Goal: Task Accomplishment & Management: Manage account settings

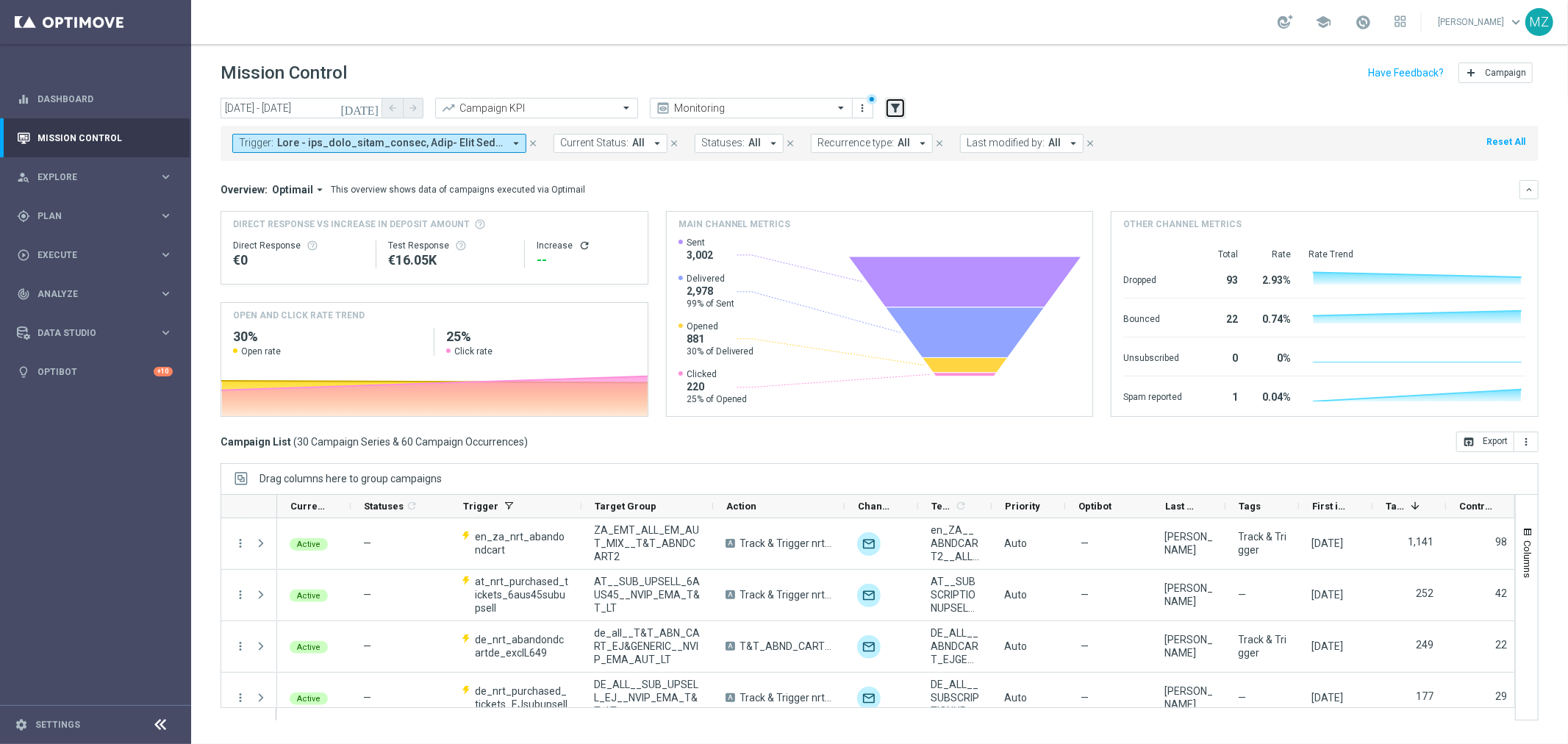
click at [898, 106] on icon "filter_alt" at bounding box center [895, 108] width 13 height 13
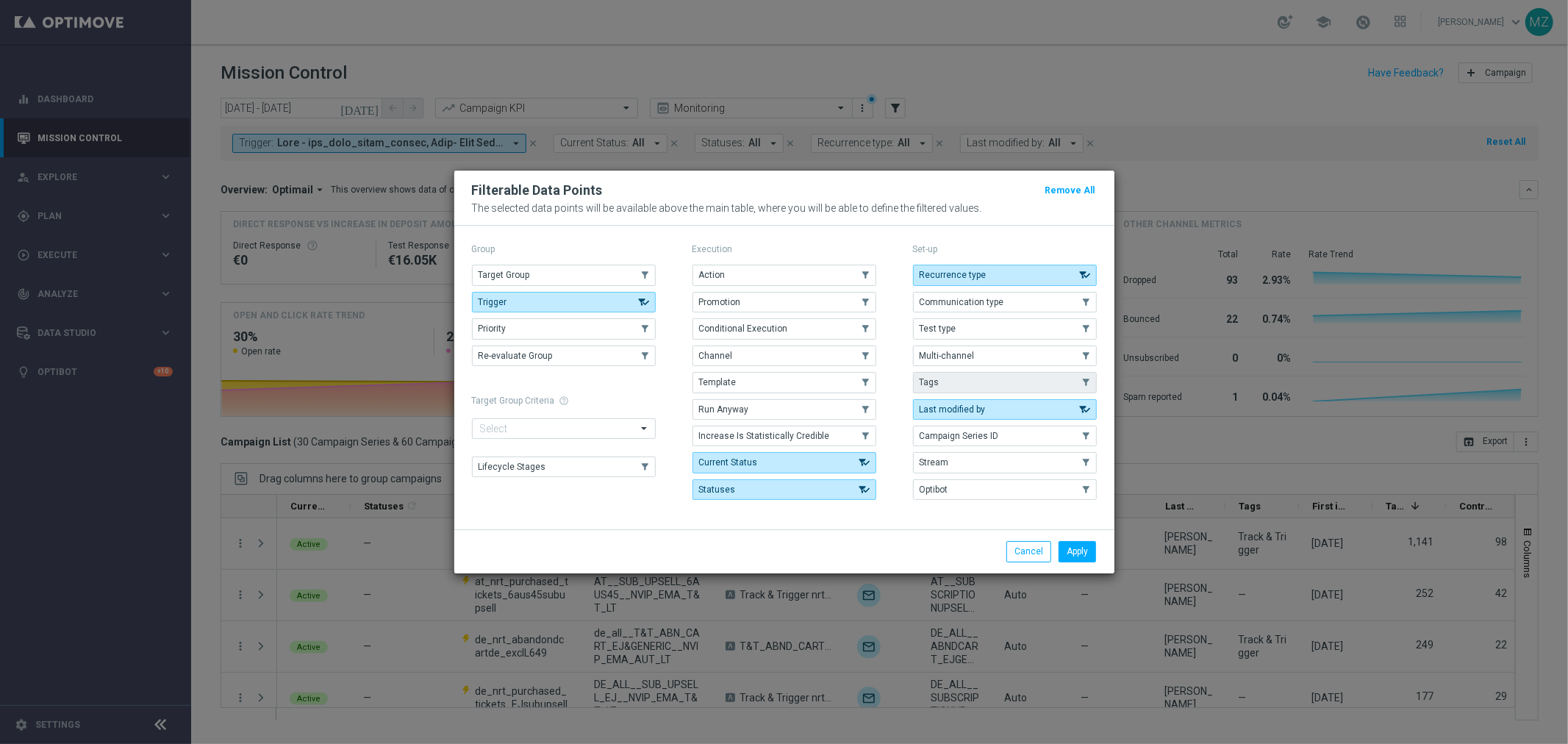
click at [979, 384] on button "Tags" at bounding box center [1005, 382] width 184 height 20
click at [1094, 552] on button "Apply" at bounding box center [1078, 551] width 37 height 20
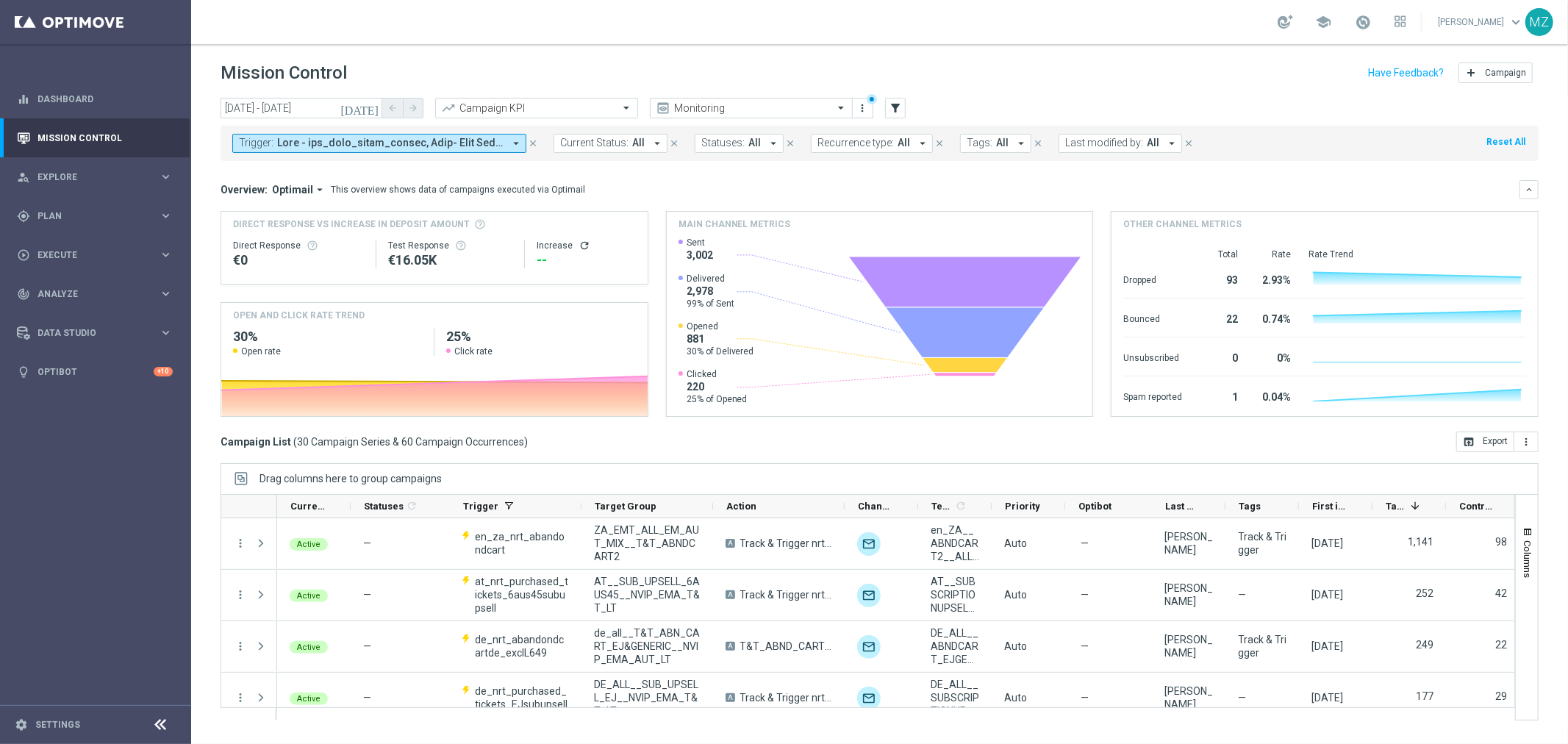
click at [503, 140] on span at bounding box center [390, 143] width 226 height 12
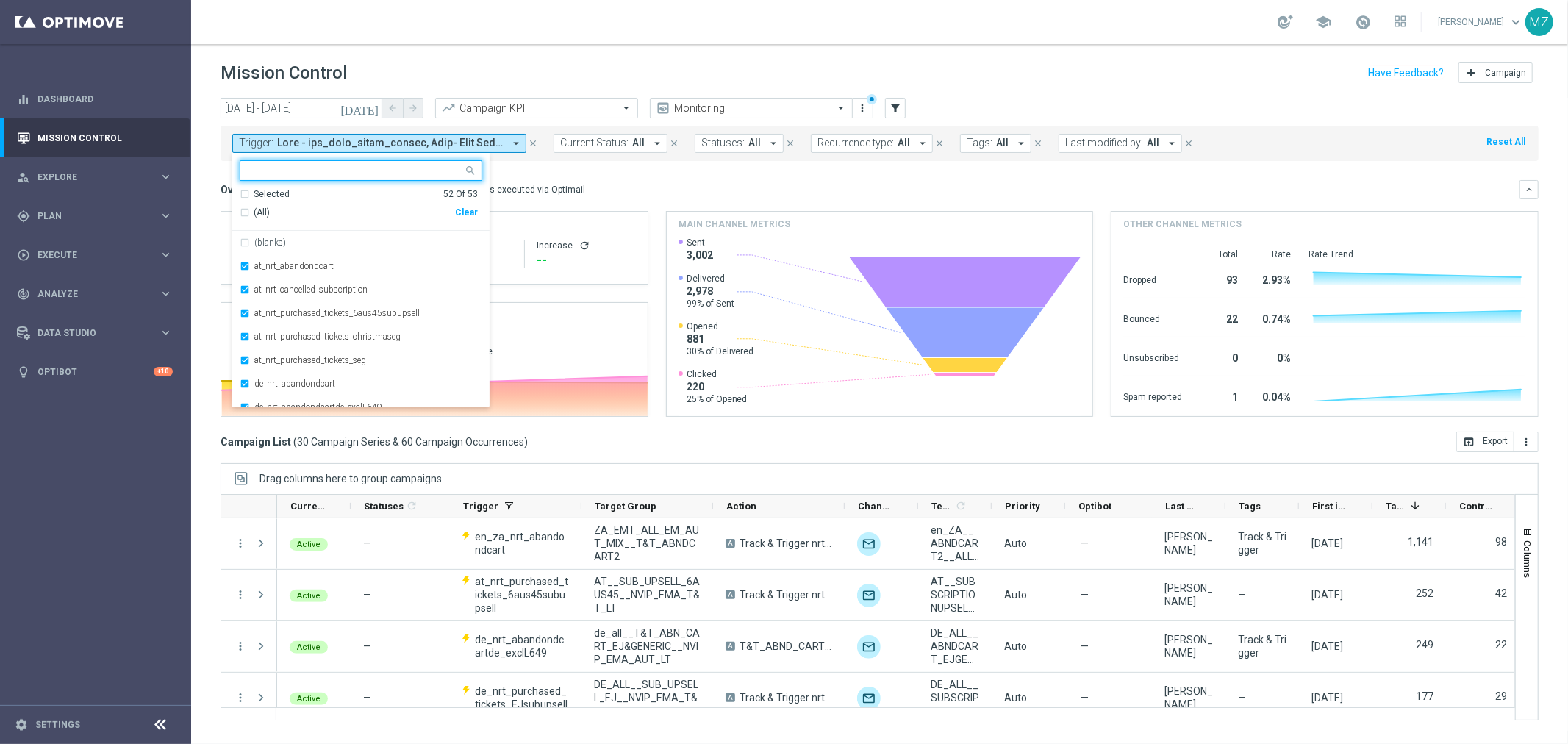
click at [0, 0] on div "Clear" at bounding box center [0, 0] width 0 height 0
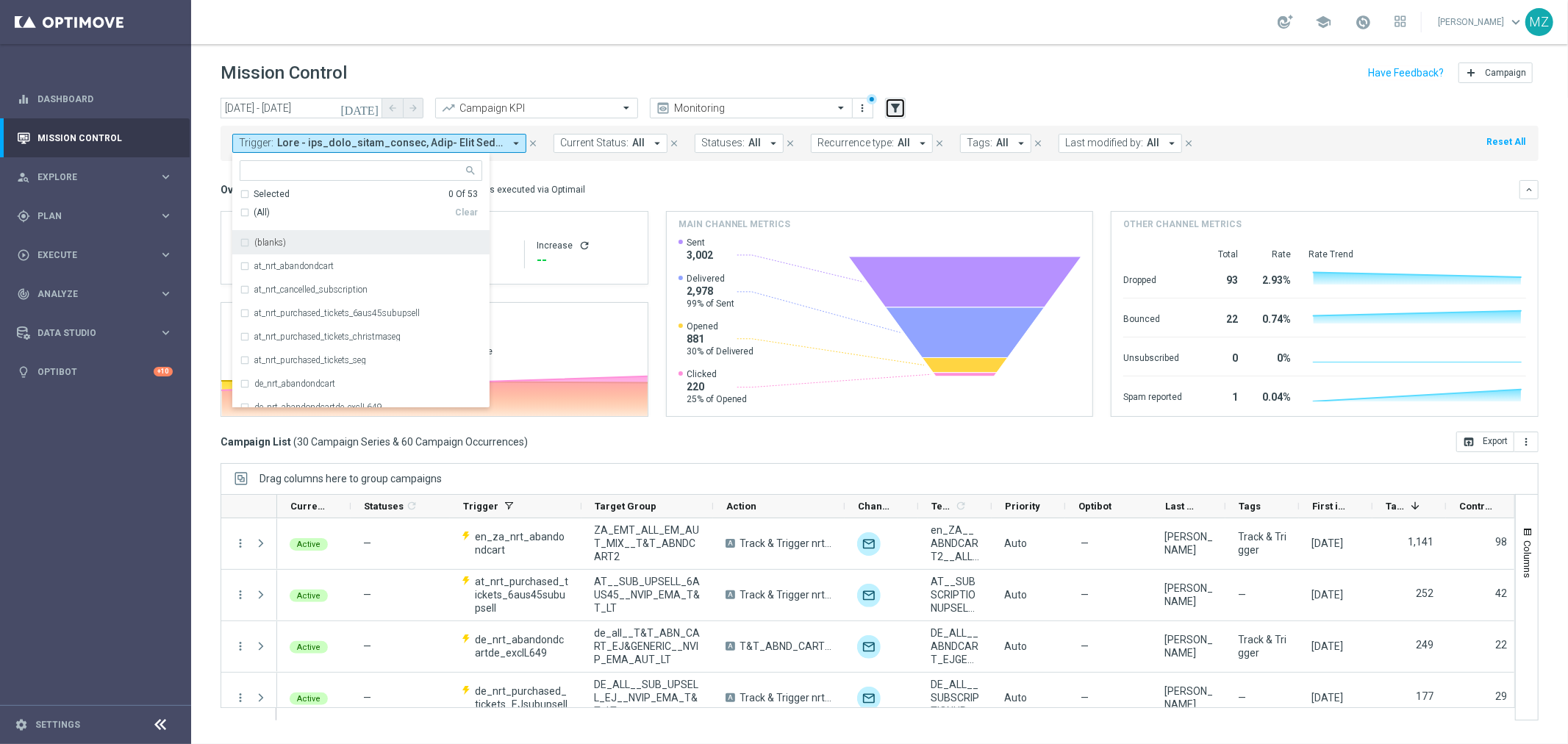
click at [894, 105] on icon "filter_alt" at bounding box center [895, 108] width 13 height 13
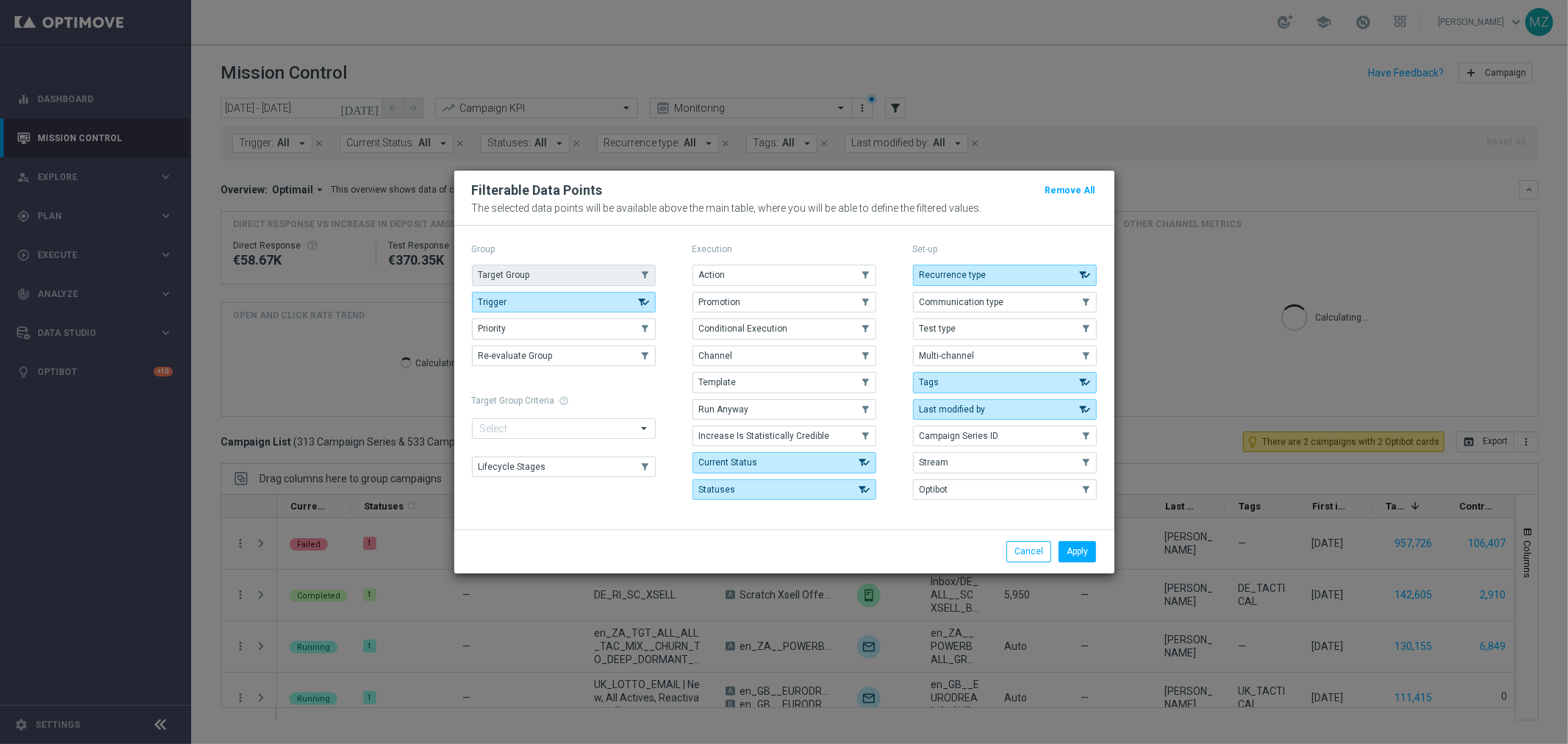
click at [567, 278] on button "Target Group" at bounding box center [564, 275] width 184 height 20
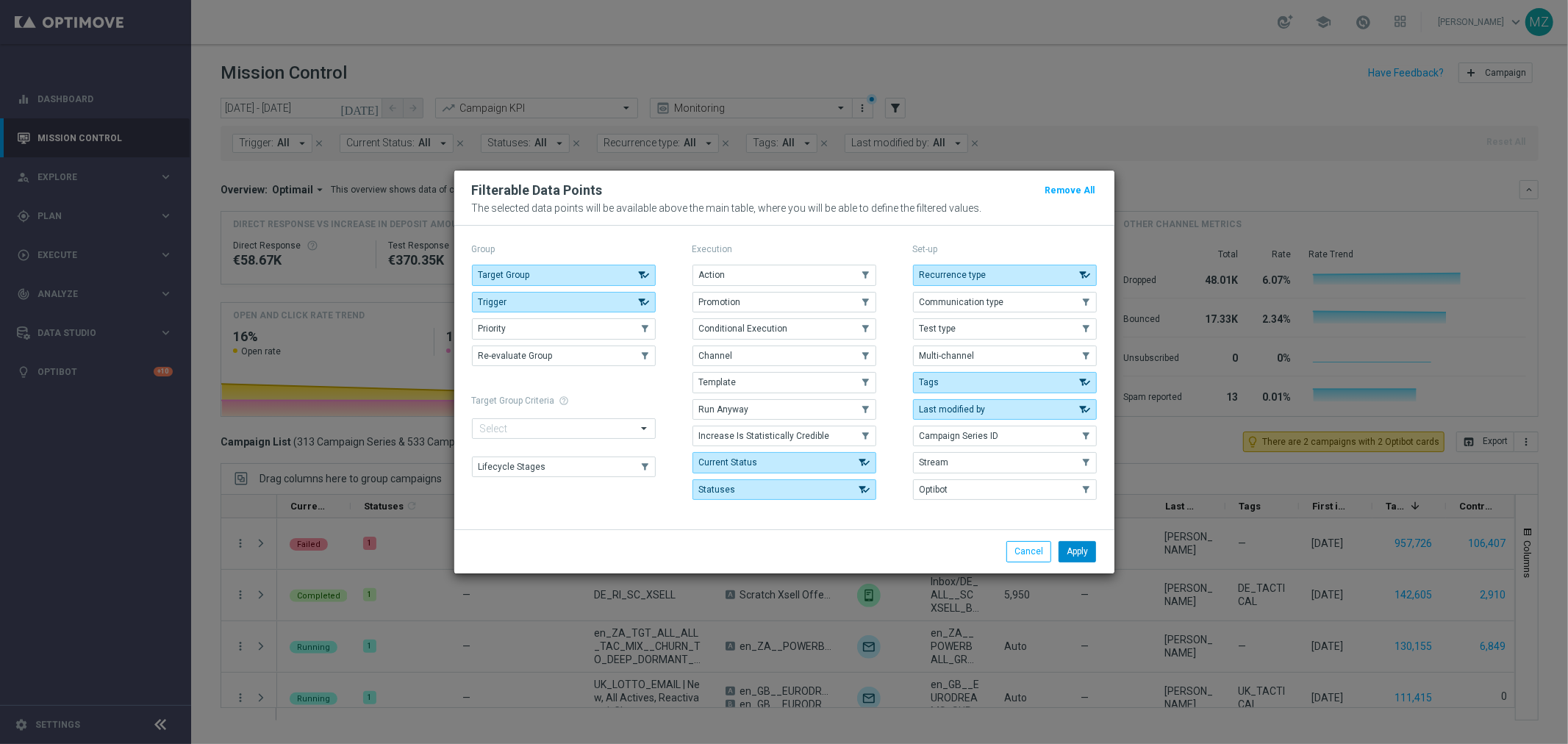
click at [1078, 553] on button "Apply" at bounding box center [1078, 551] width 37 height 20
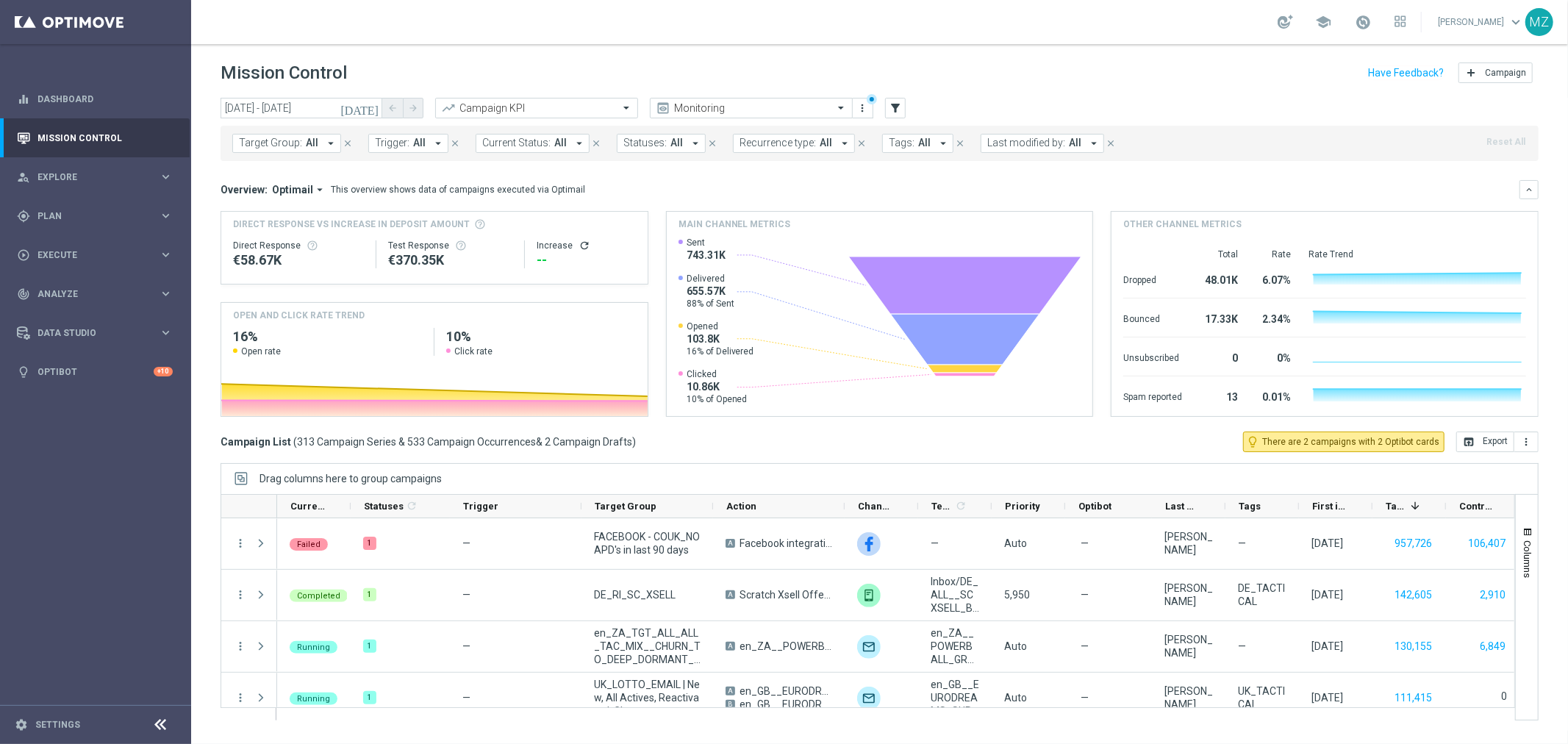
click at [283, 145] on span "Target Group:" at bounding box center [270, 143] width 63 height 12
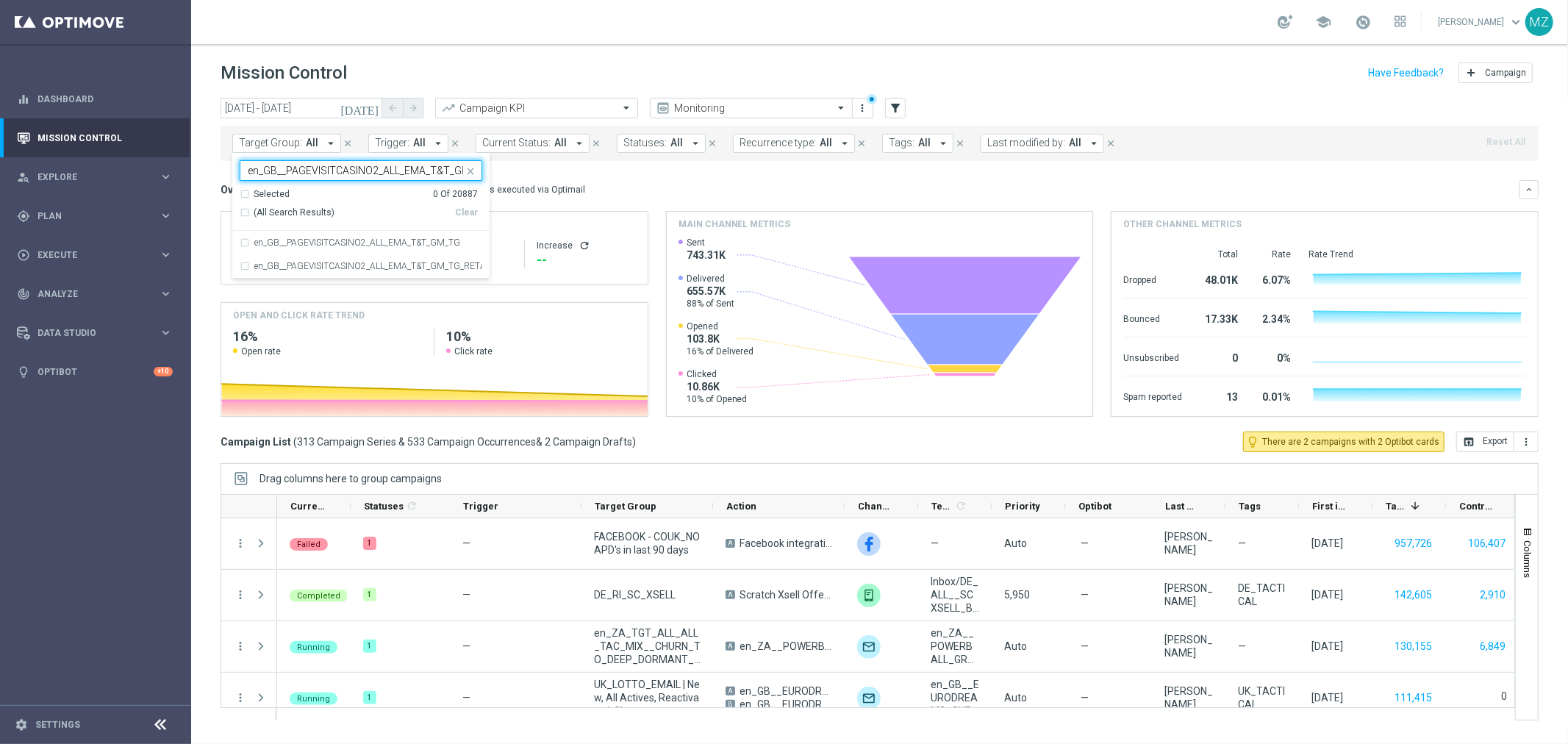
scroll to position [0, 20]
click at [299, 232] on div "en_GB__PAGEVISITCASINO2_ALL_EMA_T&T_GM_TG" at bounding box center [360, 243] width 242 height 23
type input "en_GB__PAGEVISITCASINO2_ALL_EMA_T&T_GM_TG"
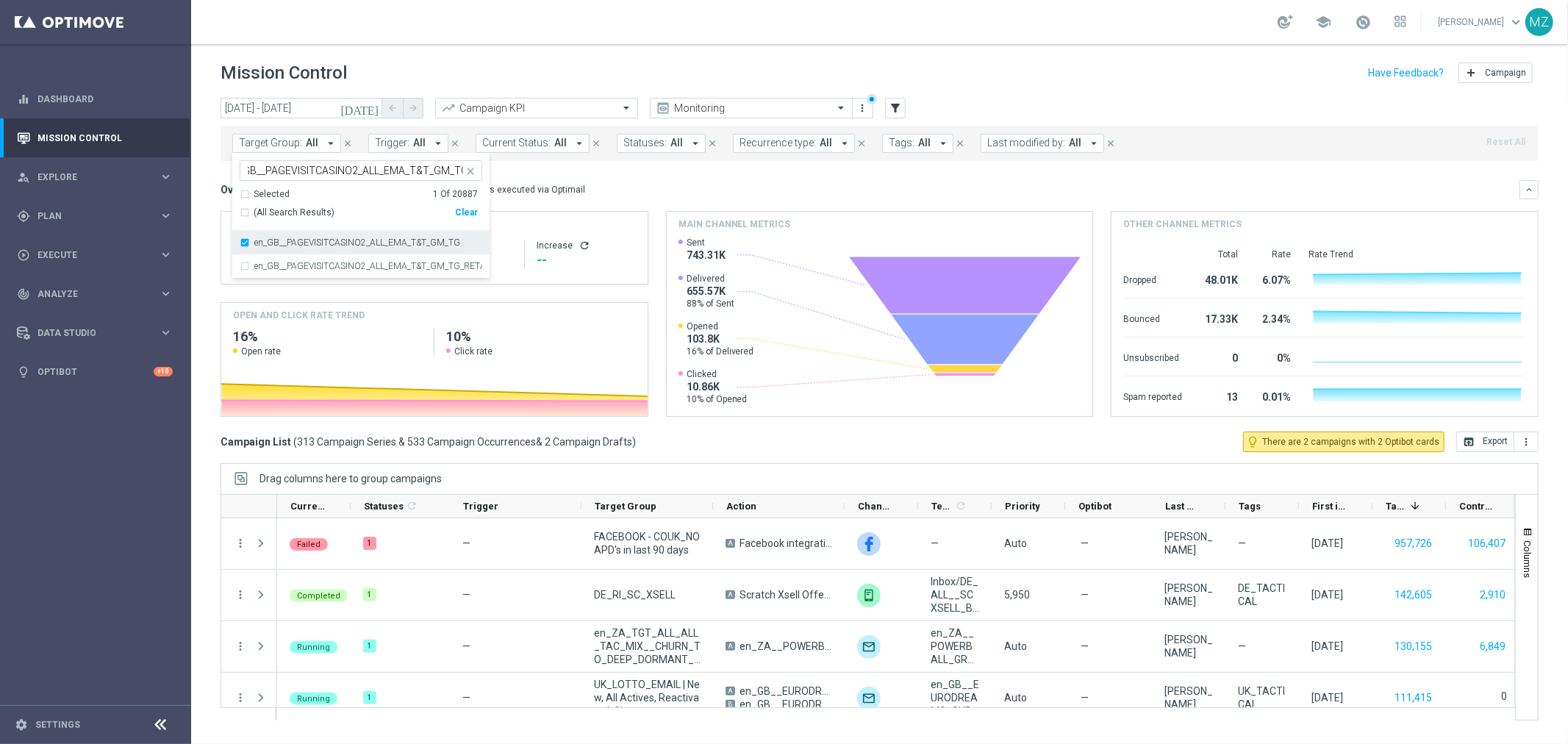
scroll to position [0, 0]
click at [894, 34] on div "school [PERSON_NAME] keyboard_arrow_down MZ" at bounding box center [880, 22] width 1377 height 44
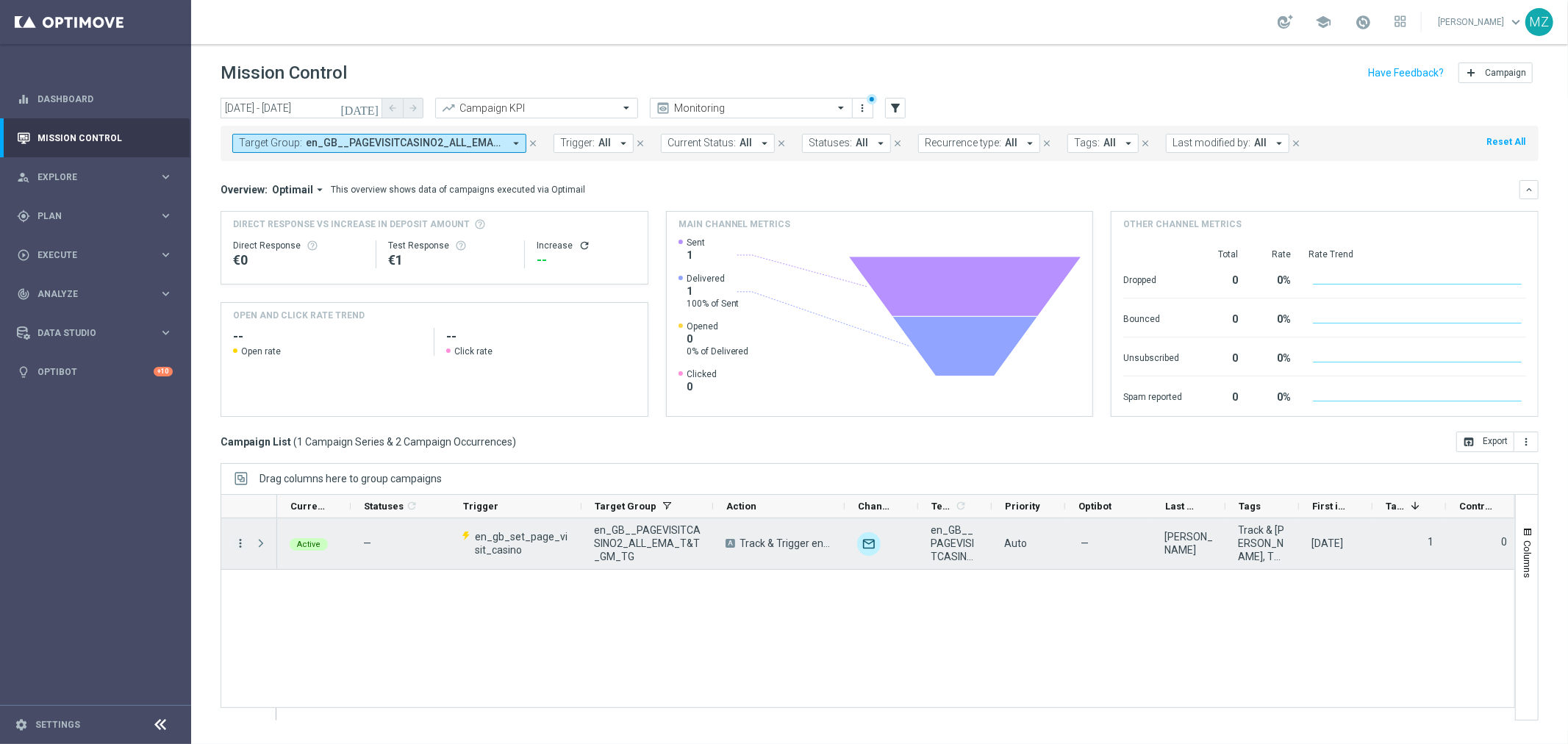
click at [237, 543] on icon "more_vert" at bounding box center [240, 543] width 13 height 13
click at [306, 637] on div "Edit" at bounding box center [337, 642] width 136 height 10
click at [1251, 540] on span "Track & [PERSON_NAME], T&T UK, T&T EN" at bounding box center [1262, 543] width 48 height 40
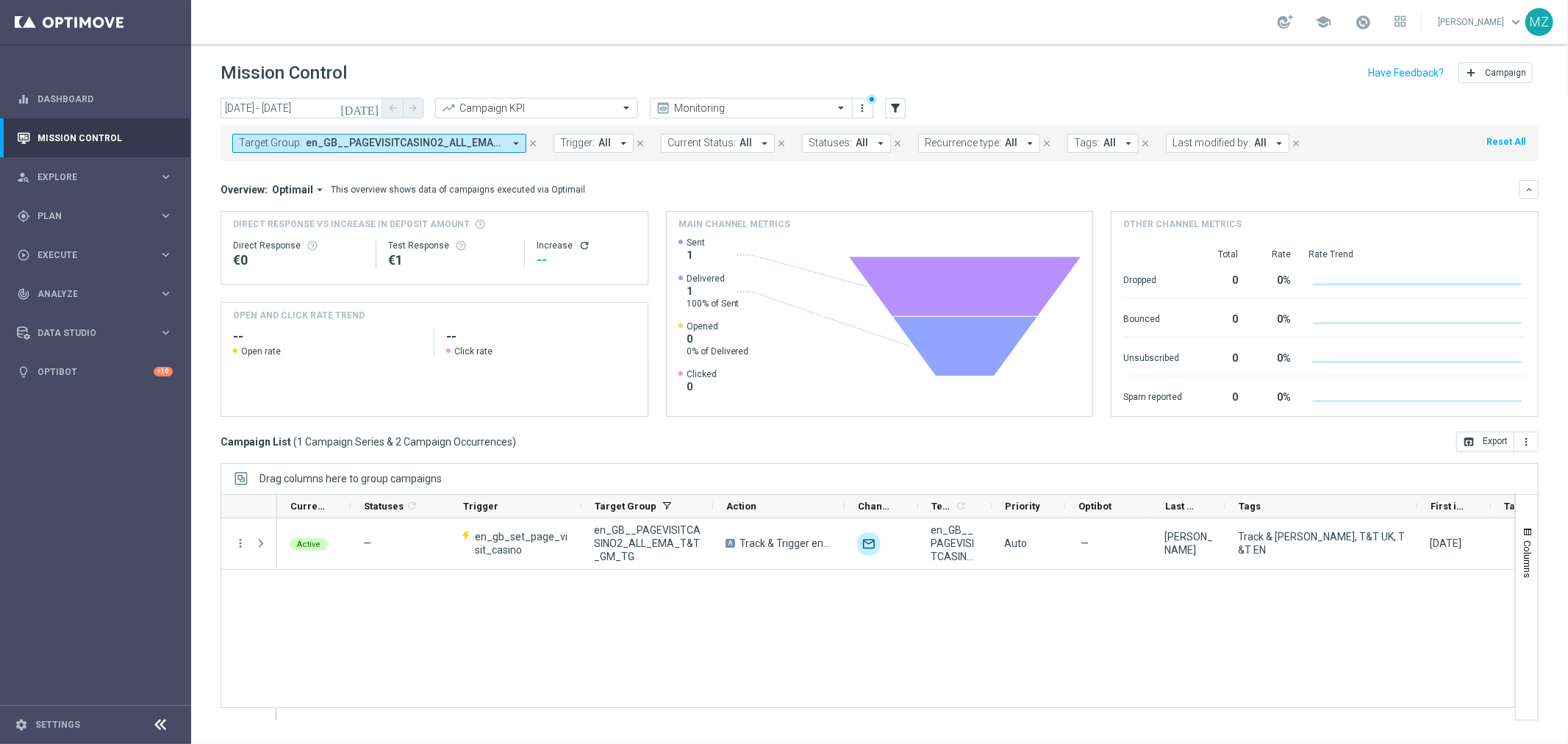
drag, startPoint x: 1297, startPoint y: 504, endPoint x: 1415, endPoint y: 476, distance: 121.3
click at [1415, 476] on div "Drag columns here to group campaigns Drag here to set column labels" at bounding box center [880, 592] width 1318 height 257
